Goal: Check status: Check status

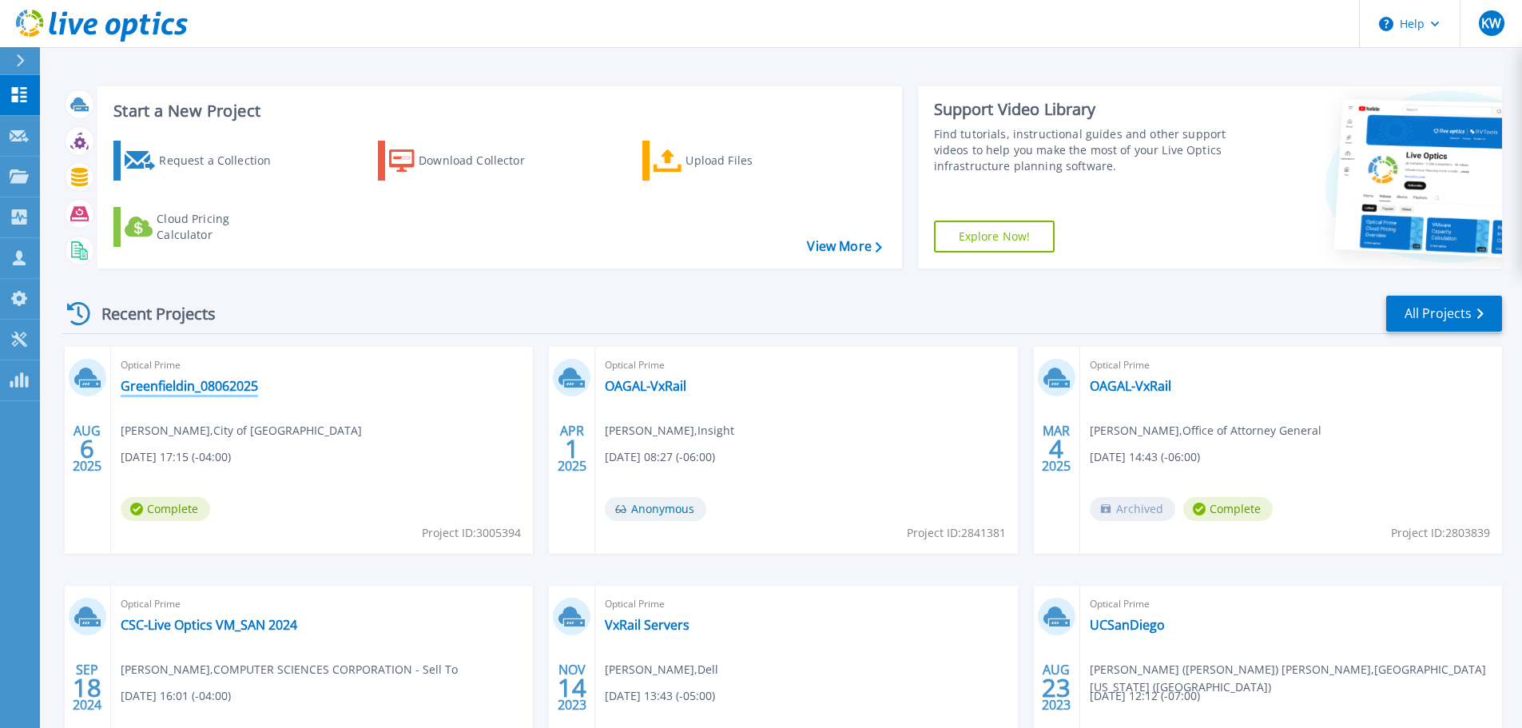
click at [165, 394] on link "Greenfieldin_08062025" at bounding box center [189, 386] width 137 height 16
